Goal: Information Seeking & Learning: Learn about a topic

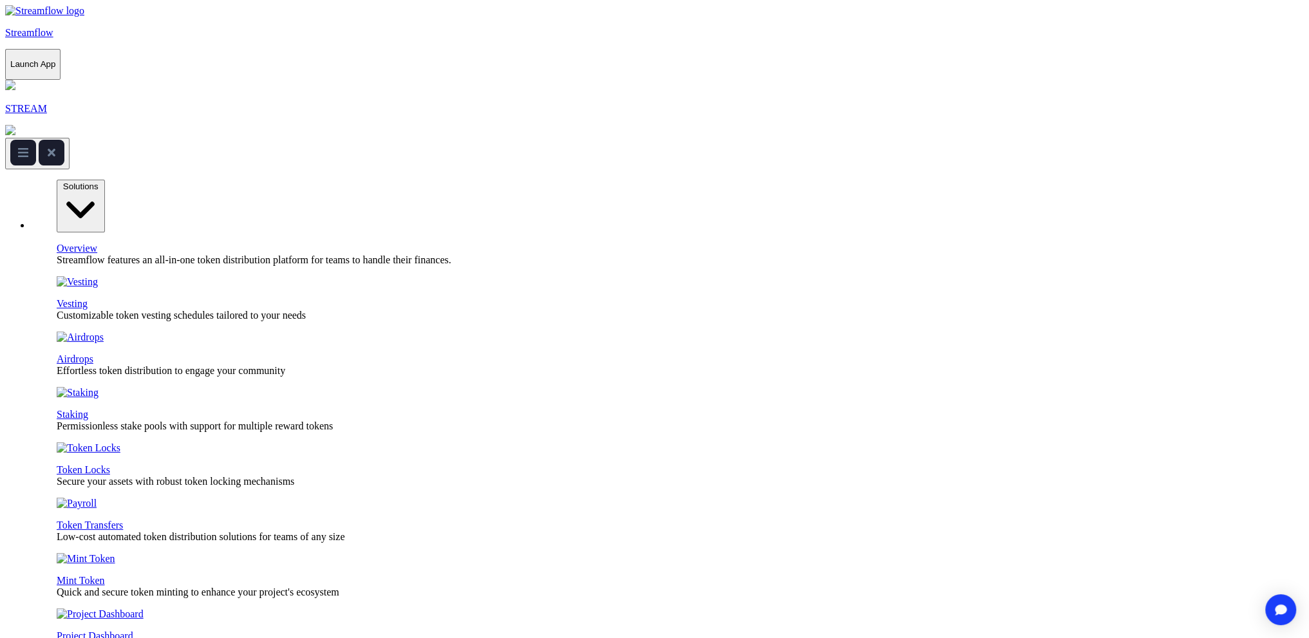
click at [100, 191] on icon at bounding box center [81, 210] width 38 height 38
click at [80, 27] on p "Streamflow" at bounding box center [654, 33] width 1299 height 12
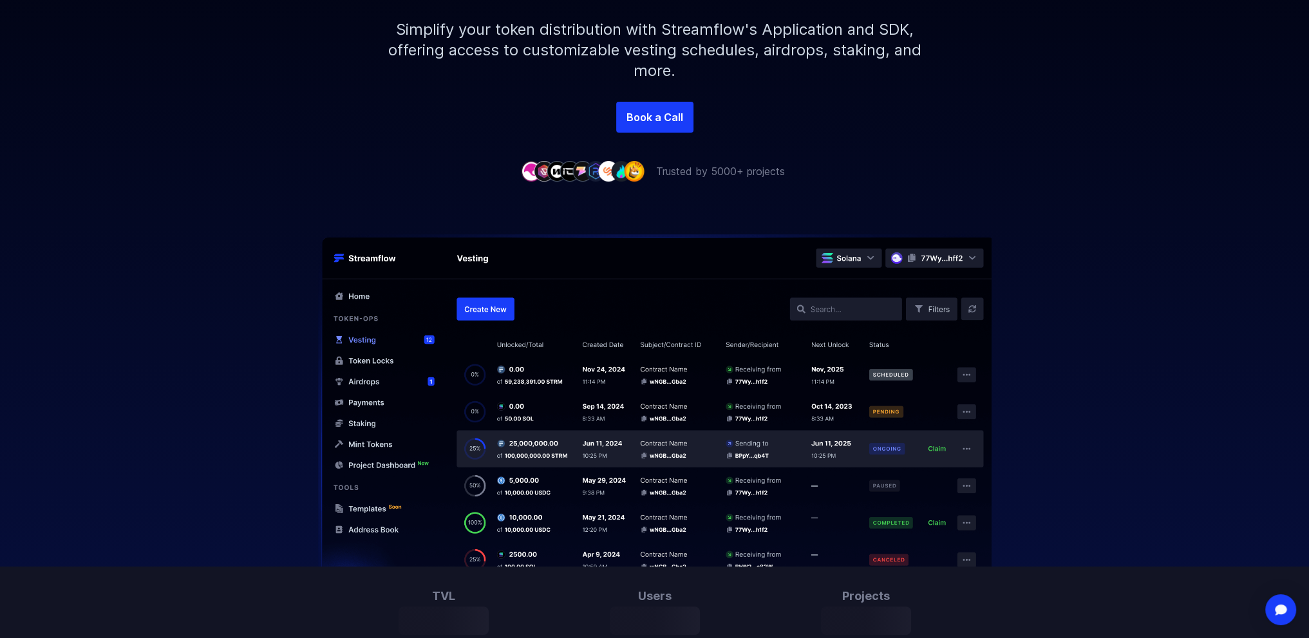
scroll to position [322, 0]
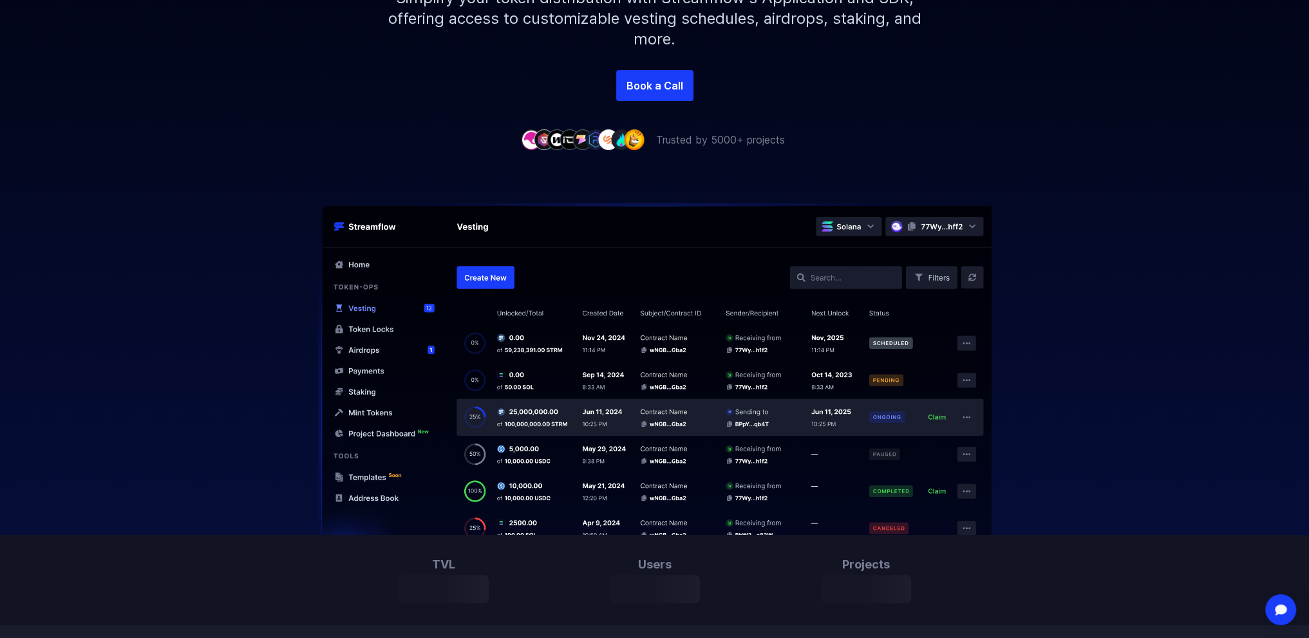
click at [1139, 303] on div at bounding box center [654, 341] width 1309 height 388
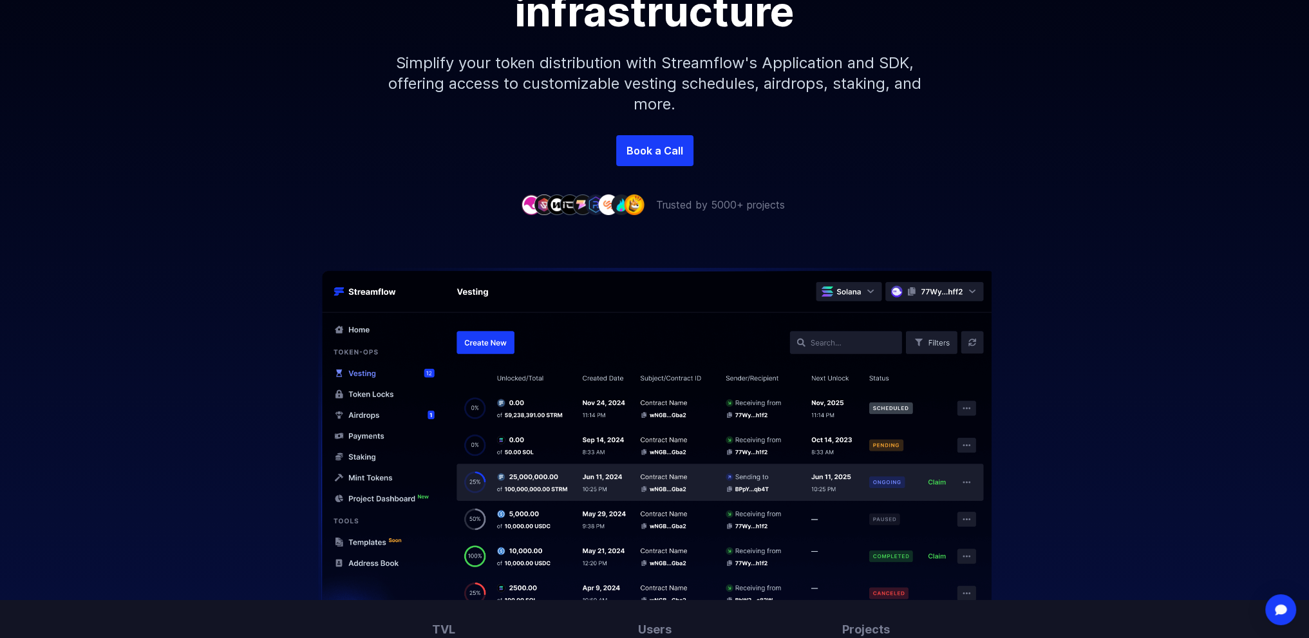
scroll to position [258, 0]
click at [840, 341] on img at bounding box center [655, 433] width 824 height 332
click at [820, 342] on img at bounding box center [655, 433] width 824 height 332
click at [822, 346] on img at bounding box center [655, 433] width 824 height 332
click at [817, 342] on img at bounding box center [655, 433] width 824 height 332
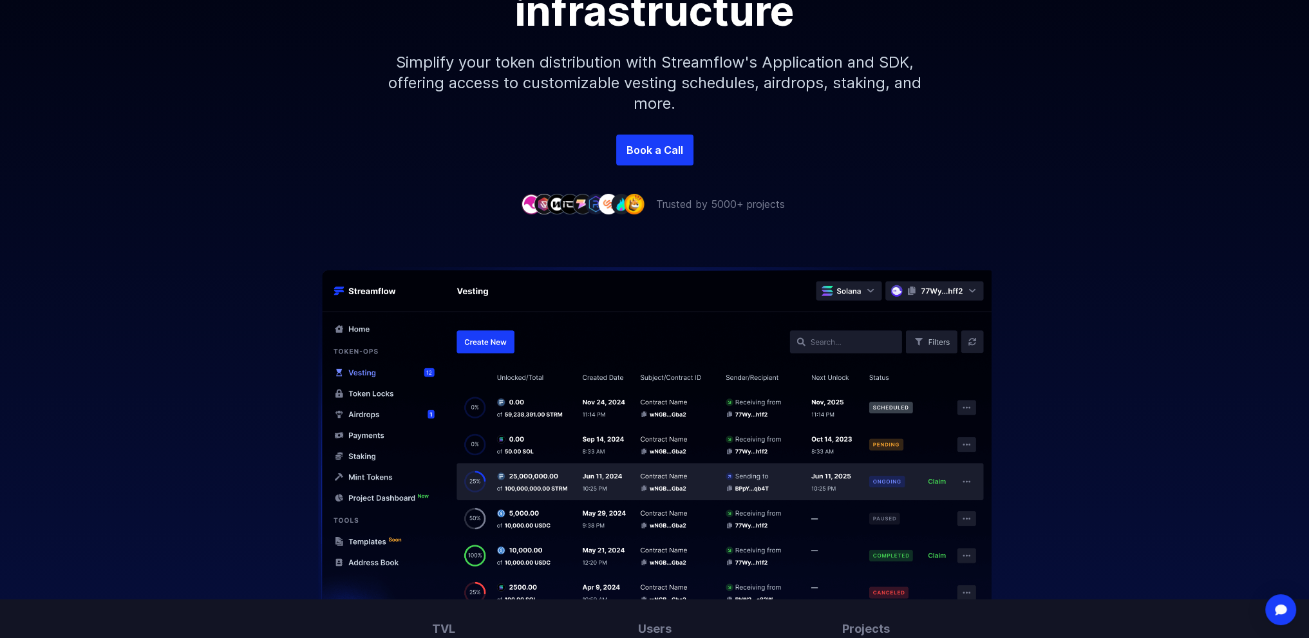
click at [817, 342] on img at bounding box center [655, 433] width 824 height 332
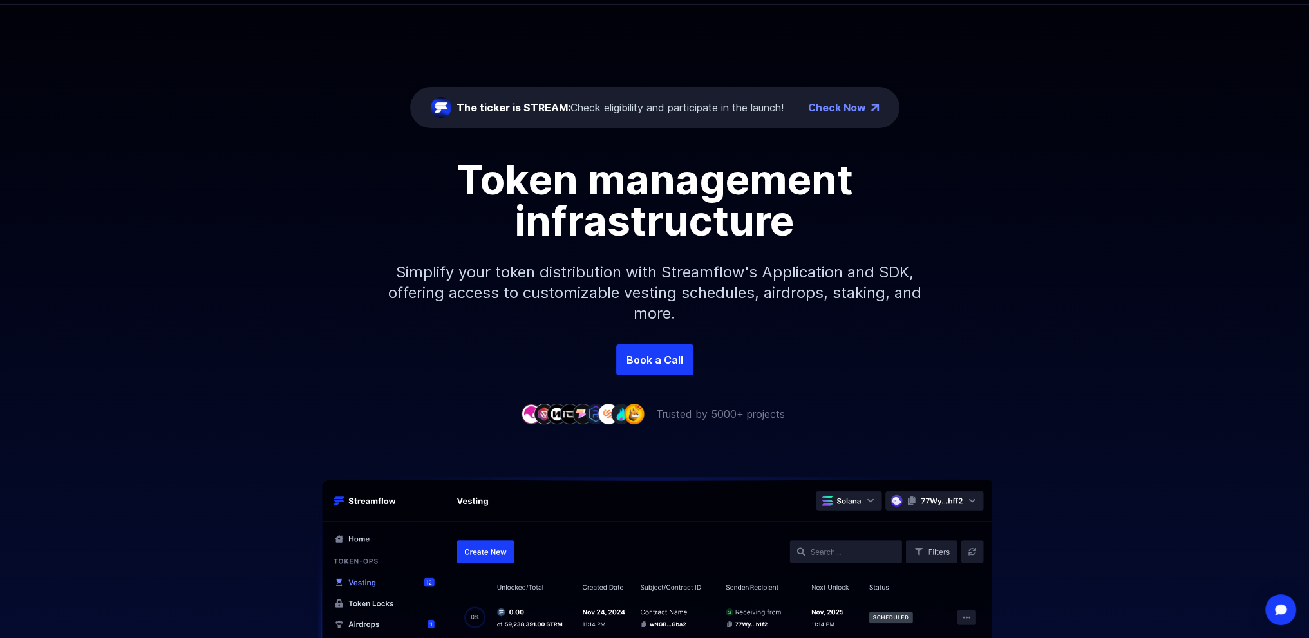
scroll to position [0, 0]
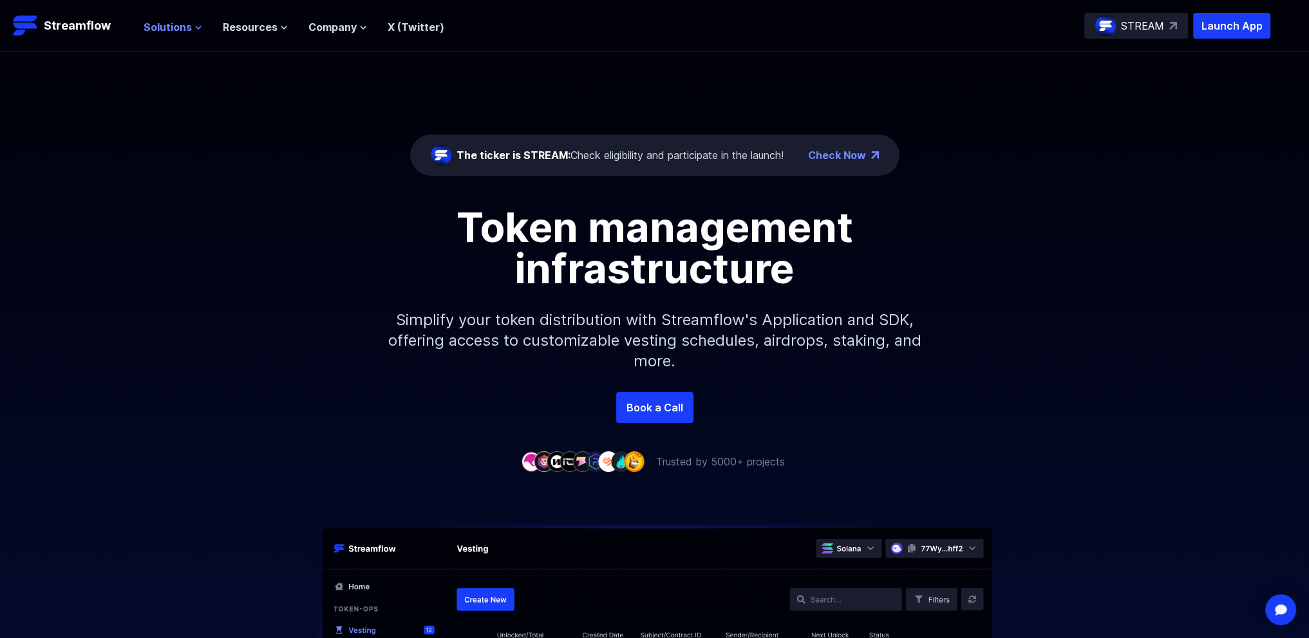
click at [198, 26] on icon at bounding box center [198, 27] width 5 height 3
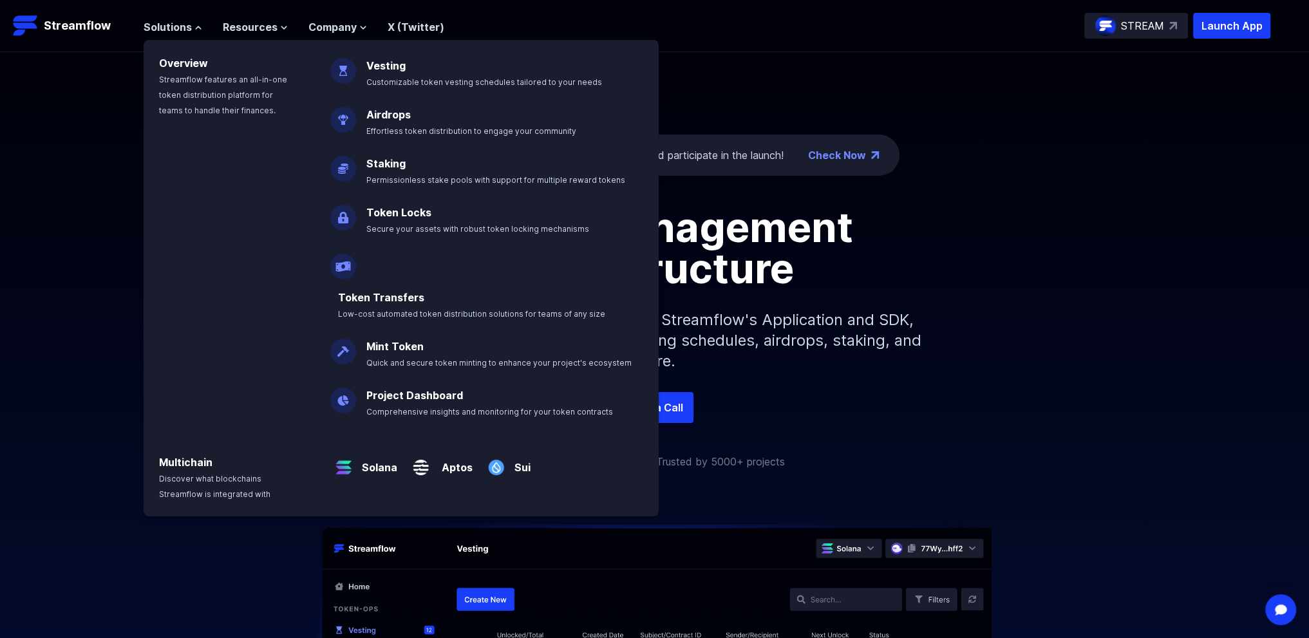
click at [90, 257] on div "Token management infrastructure Simplify your token distribution with Streamflo…" at bounding box center [654, 299] width 1309 height 185
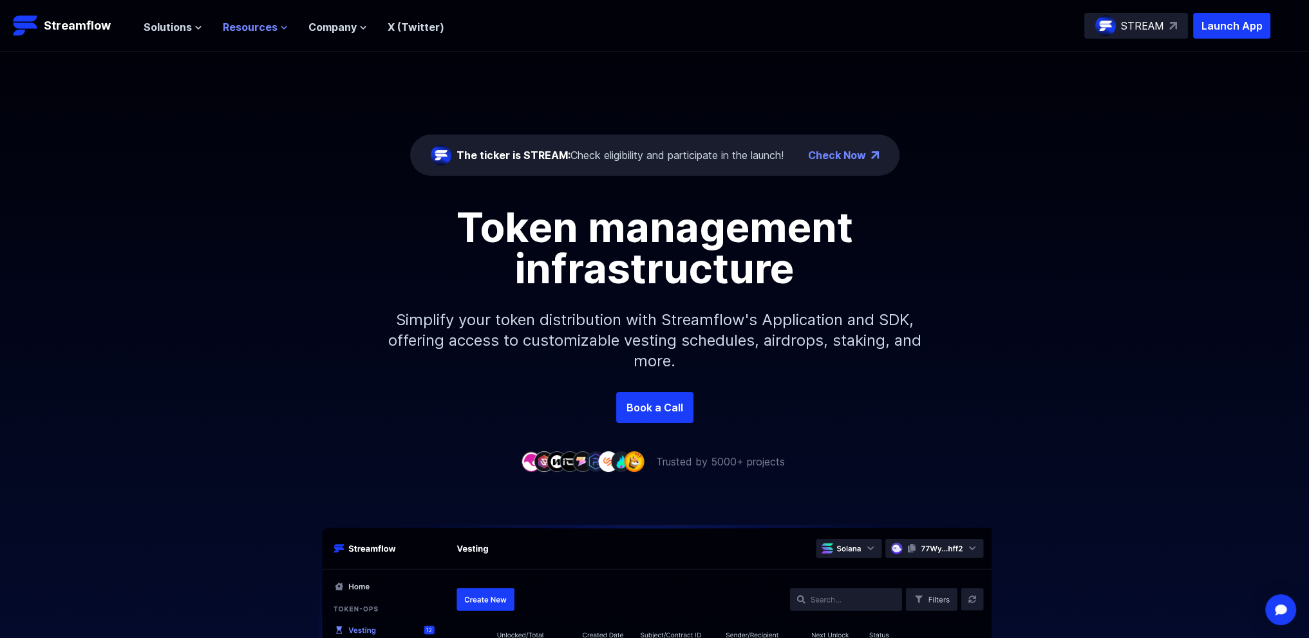
click at [280, 28] on icon at bounding box center [284, 28] width 8 height 8
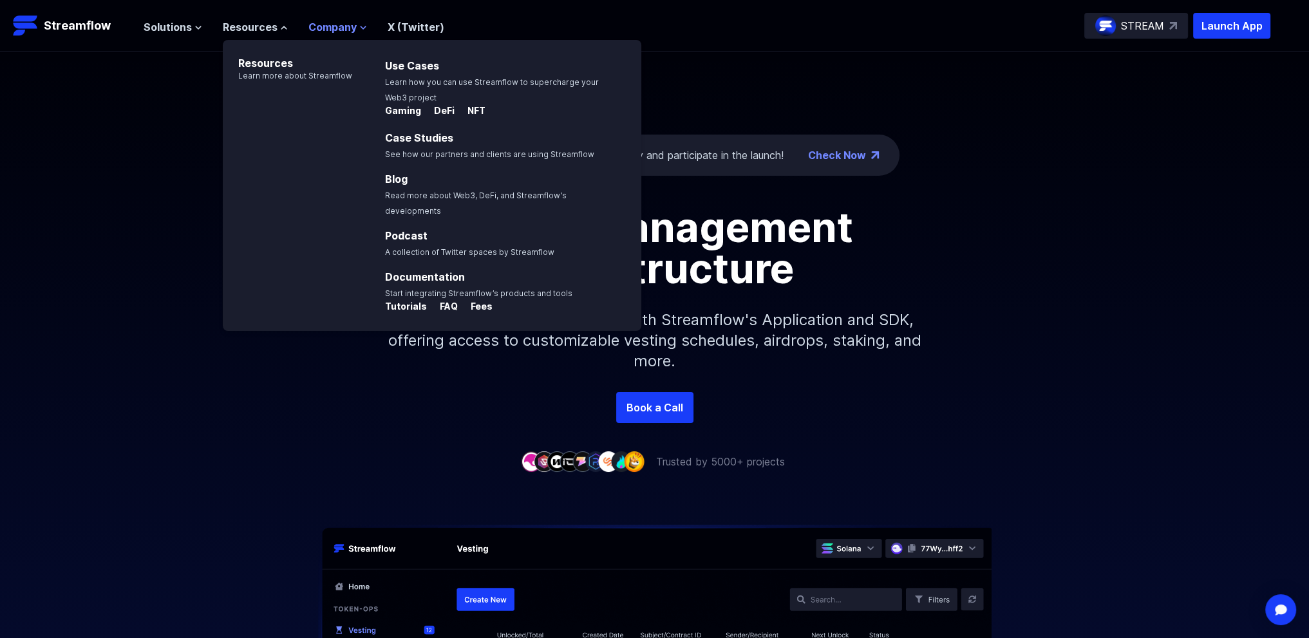
click at [363, 28] on icon at bounding box center [363, 28] width 8 height 8
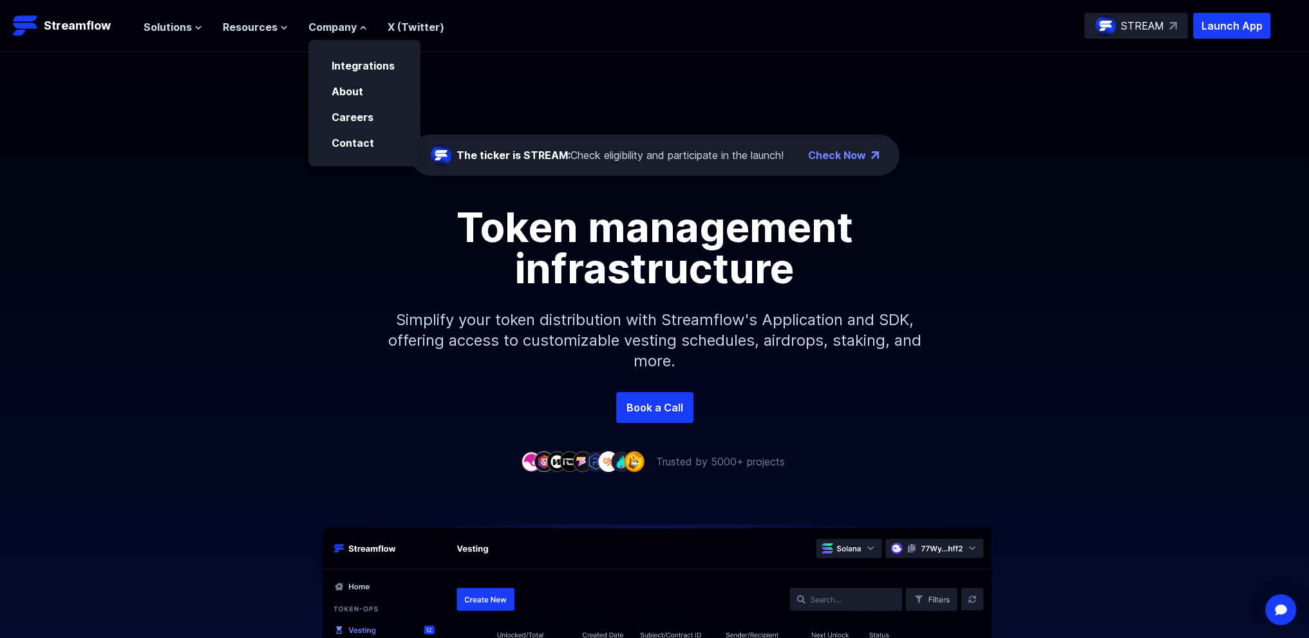
click at [659, 161] on div "The ticker is STREAM: Check eligibility and participate in the launch!" at bounding box center [620, 154] width 327 height 15
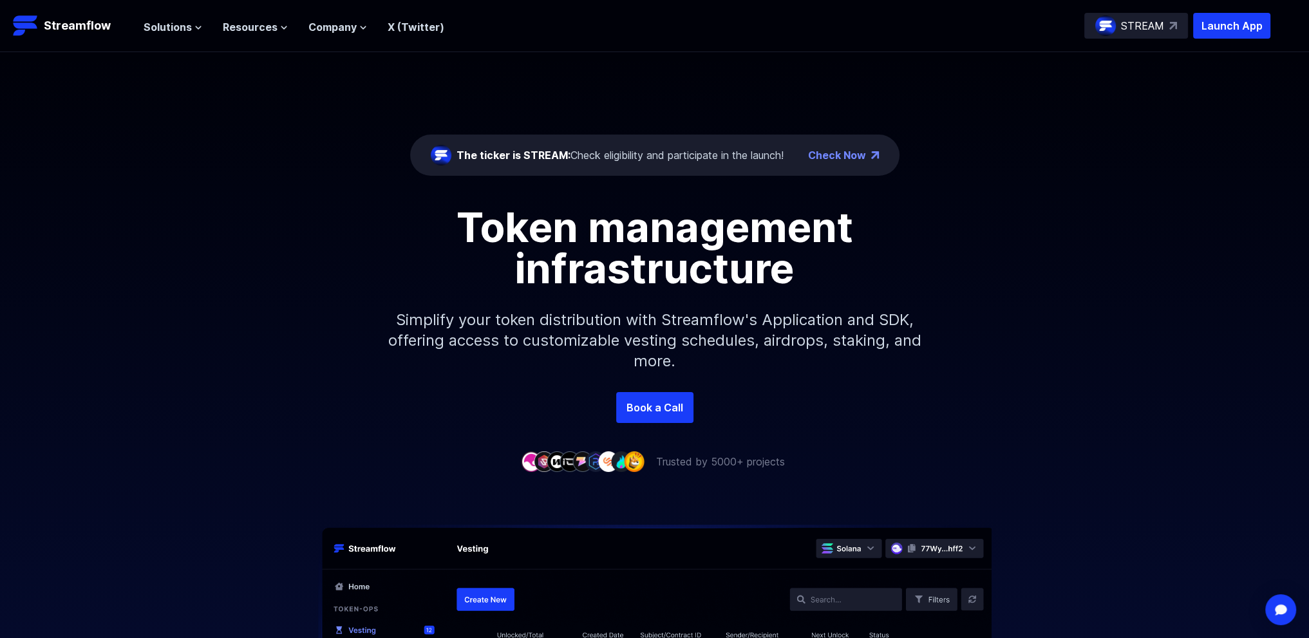
click at [646, 155] on div "The ticker is STREAM: Check eligibility and participate in the launch!" at bounding box center [620, 154] width 327 height 15
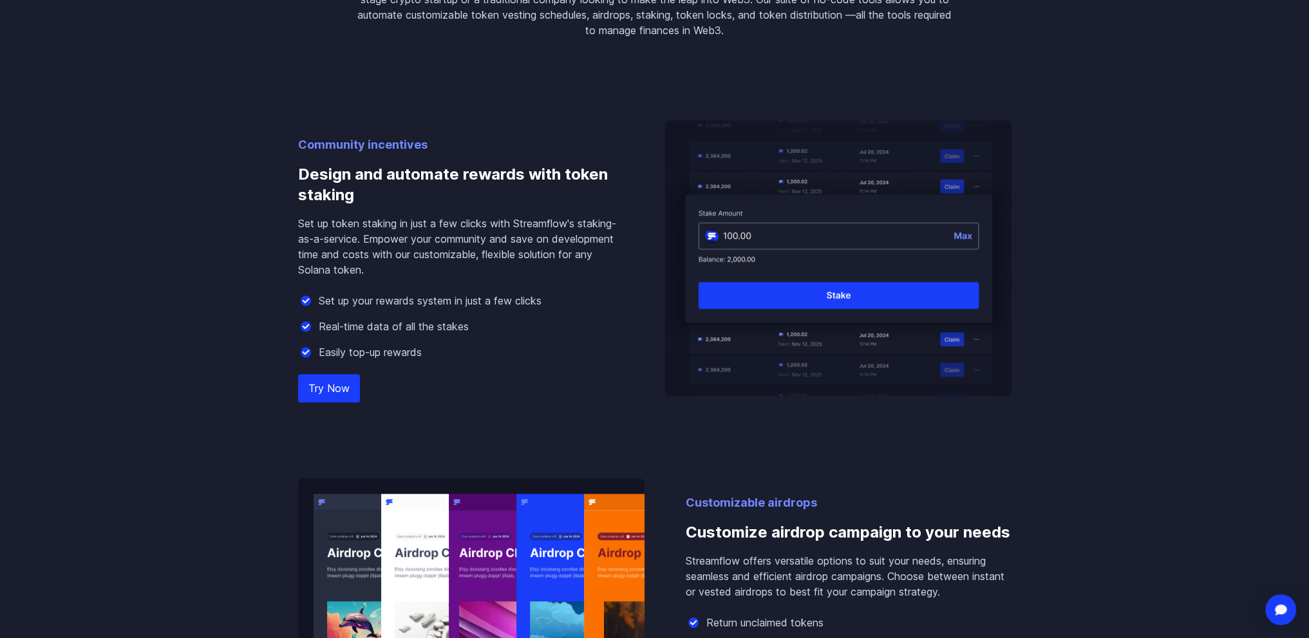
scroll to position [1288, 0]
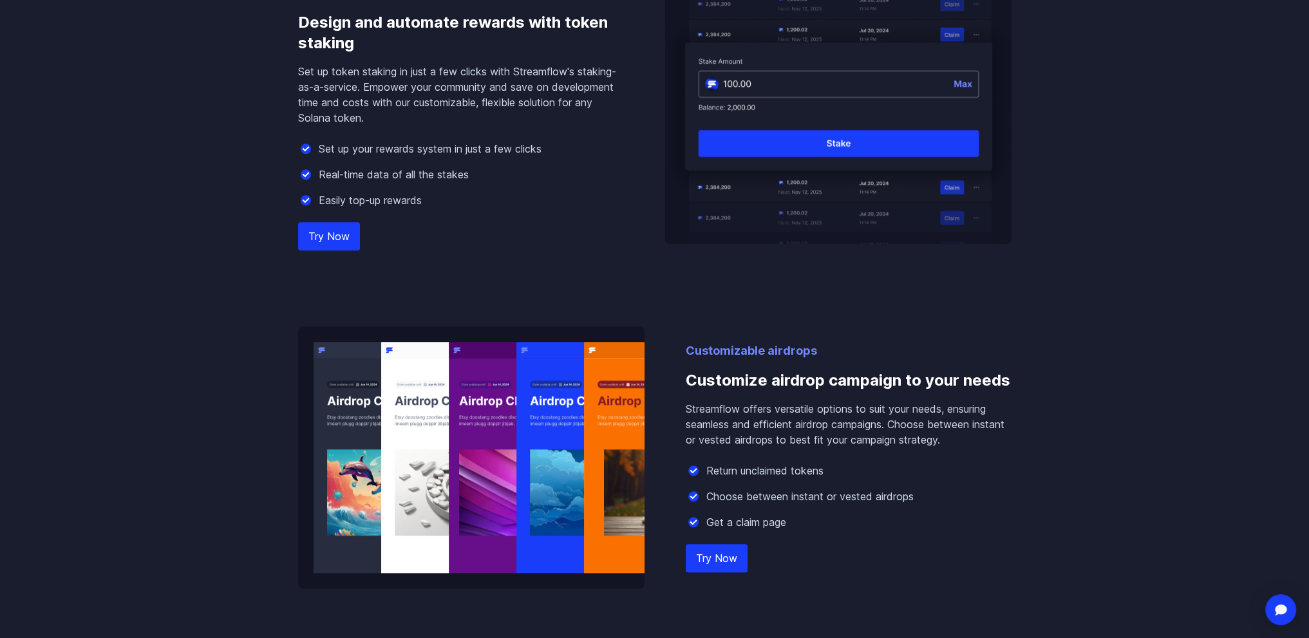
click at [325, 241] on link "Try Now" at bounding box center [329, 236] width 62 height 28
